Goal: Transaction & Acquisition: Purchase product/service

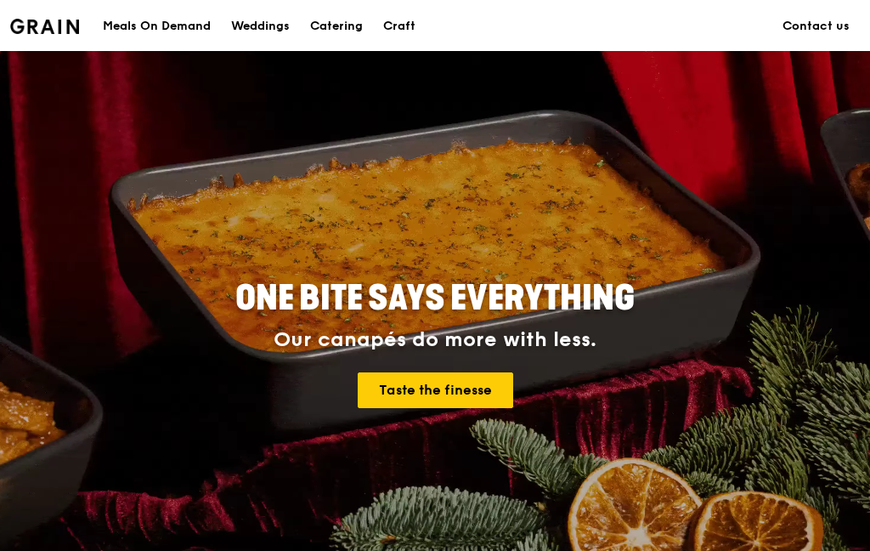
scroll to position [20, 0]
click at [344, 25] on div "Catering" at bounding box center [336, 26] width 53 height 51
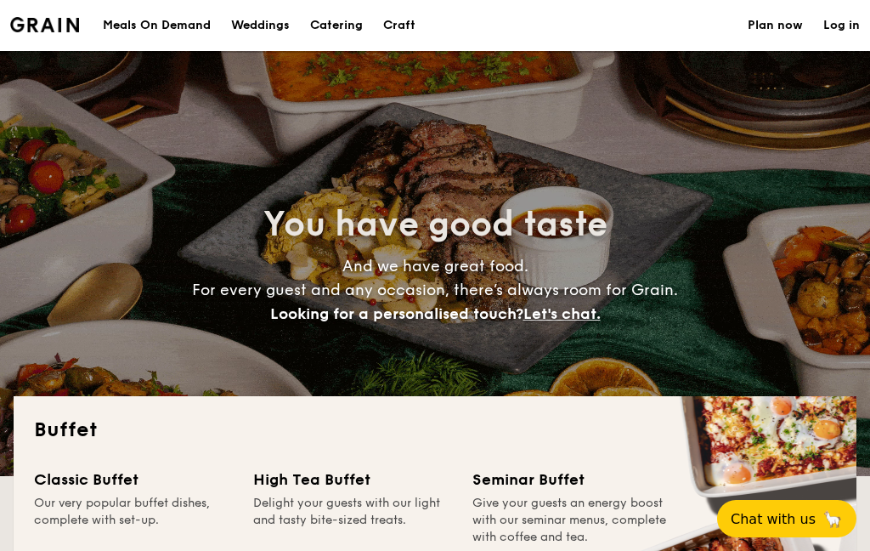
select select
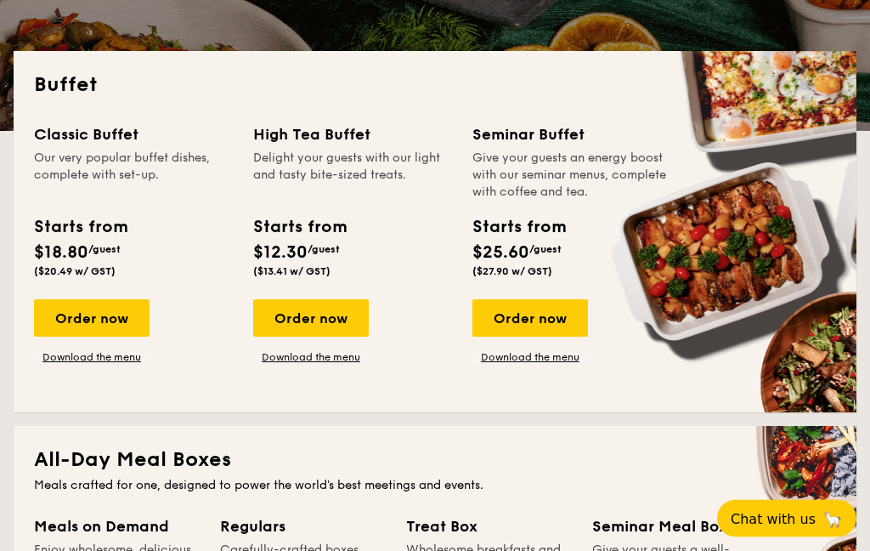
scroll to position [344, 0]
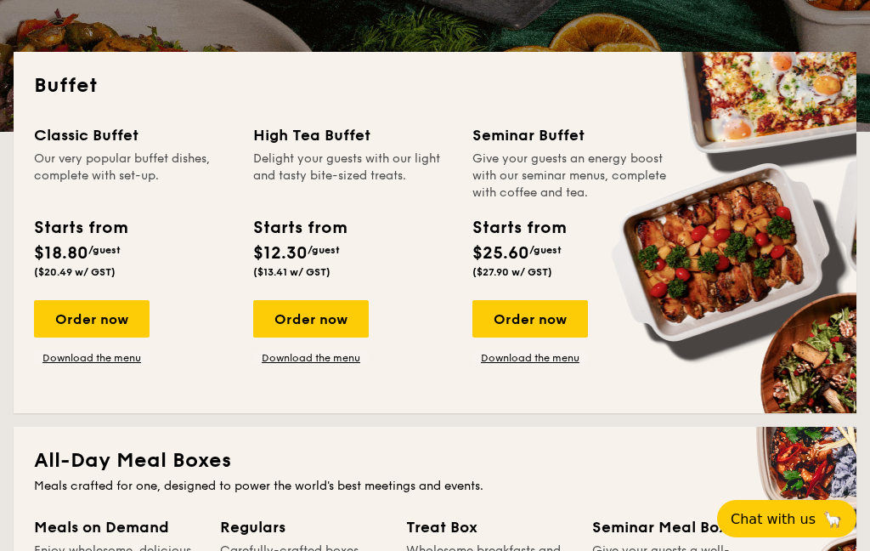
click at [99, 328] on div "Order now" at bounding box center [92, 318] width 116 height 37
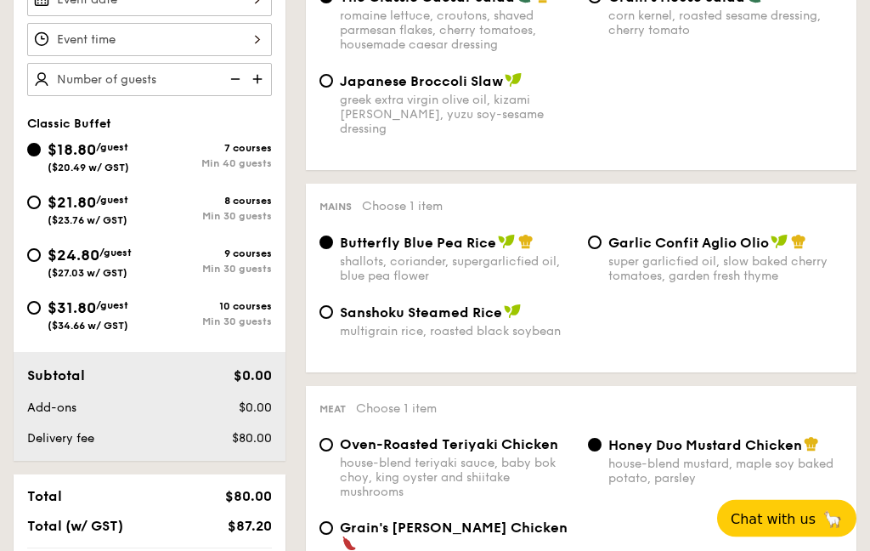
scroll to position [541, 0]
click at [37, 314] on input "$31.80 /guest ($34.66 w/ GST) 10 courses Min 30 guests" at bounding box center [34, 308] width 14 height 14
radio input "true"
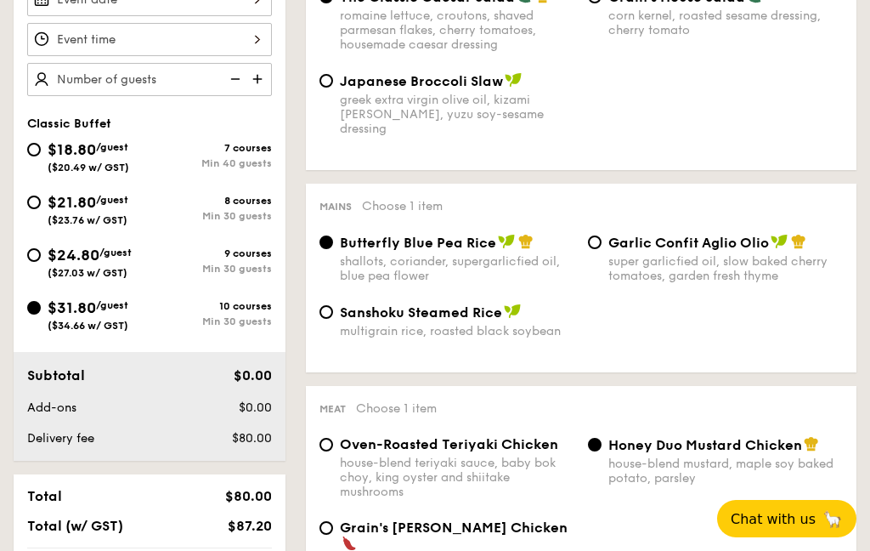
radio input "true"
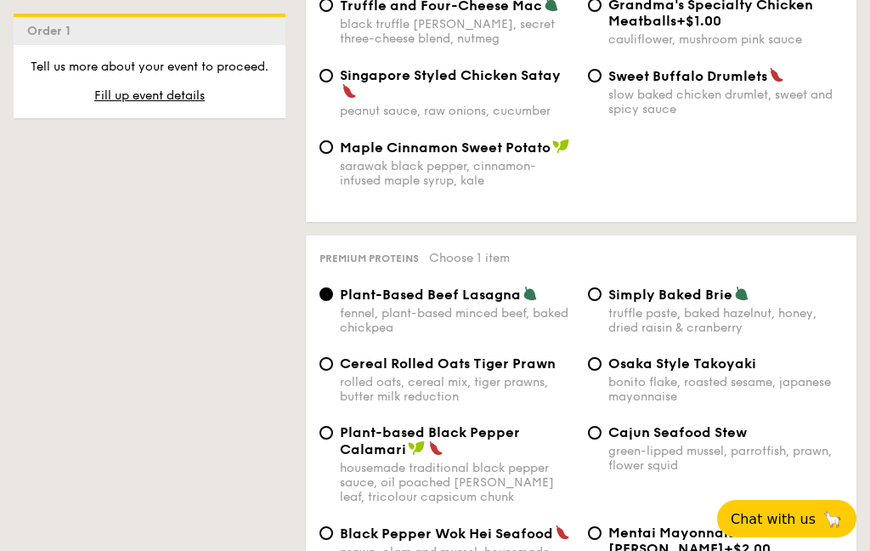
scroll to position [3742, 0]
